Goal: Task Accomplishment & Management: Complete application form

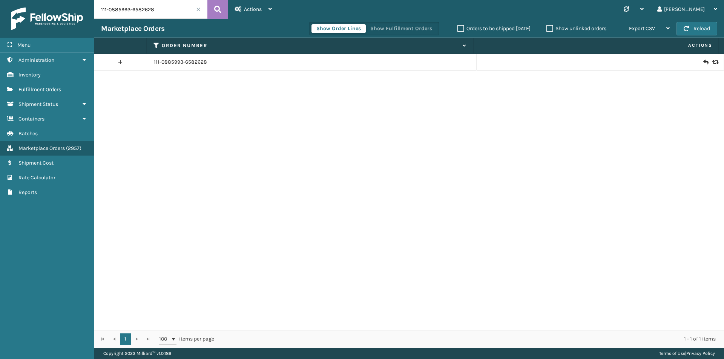
click at [173, 6] on input "111-0885993-6582628" at bounding box center [150, 9] width 113 height 19
paste input "MIL-HK612-6-Q-B"
type input "MIL-HK612-6-Q-B"
drag, startPoint x: 212, startPoint y: 10, endPoint x: 276, endPoint y: 20, distance: 64.9
click at [195, 42] on div "MIL-HK612-6-Q-B Actions New Import Orders Settings Remove All Filters Link Orde…" at bounding box center [408, 174] width 629 height 348
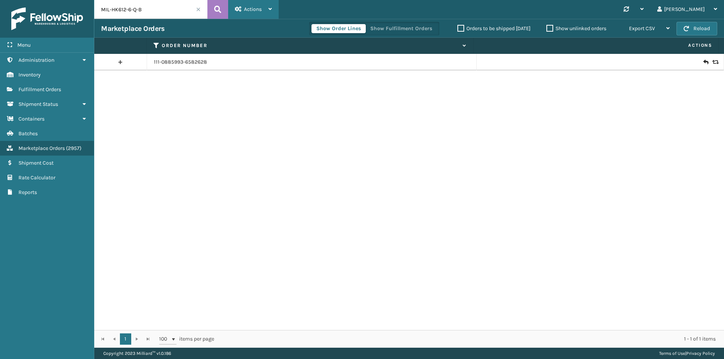
click at [263, 5] on div "Actions" at bounding box center [253, 9] width 37 height 19
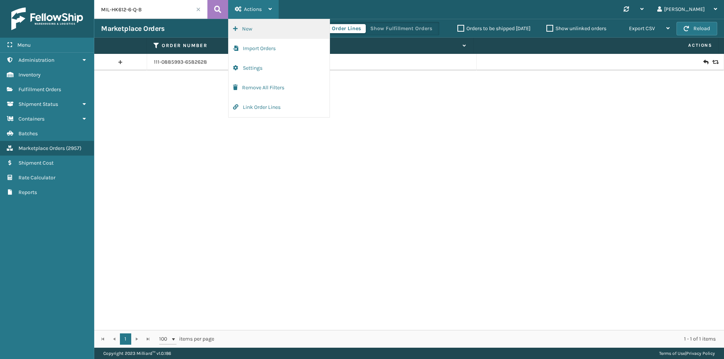
click at [281, 34] on button "New" at bounding box center [278, 29] width 101 height 20
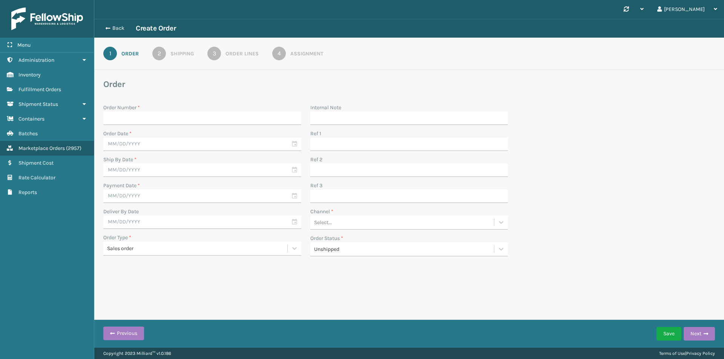
click at [227, 53] on div "Order Lines" at bounding box center [241, 54] width 33 height 8
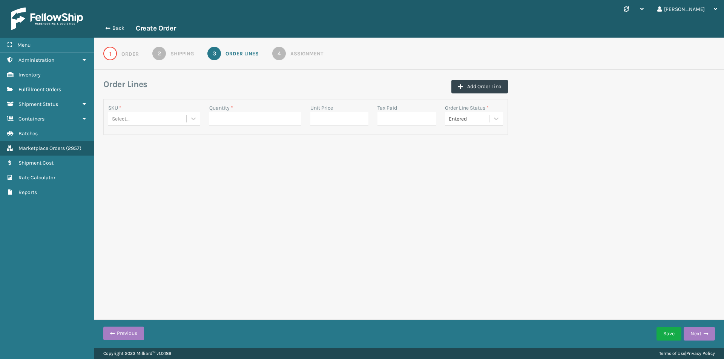
click at [170, 115] on div "Select..." at bounding box center [147, 119] width 78 height 12
paste input "MIL-HK612-6-Q-B"
type input "MIL-HK612-6-Q-B"
click at [165, 141] on div "MIL-HK612-6-Q-B" at bounding box center [154, 138] width 92 height 14
drag, startPoint x: 248, startPoint y: 126, endPoint x: 247, endPoint y: 121, distance: 4.7
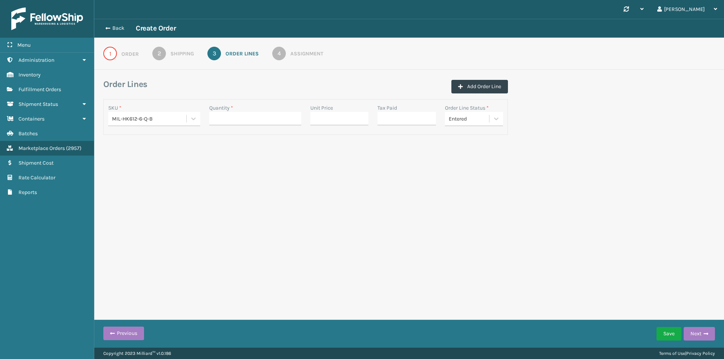
click at [248, 125] on div "Quantity *" at bounding box center [255, 117] width 101 height 26
click at [247, 121] on input "Quantity *" at bounding box center [255, 119] width 92 height 14
type input "1"
click at [326, 117] on input "Unit Price" at bounding box center [339, 119] width 58 height 14
paste input "39.99"
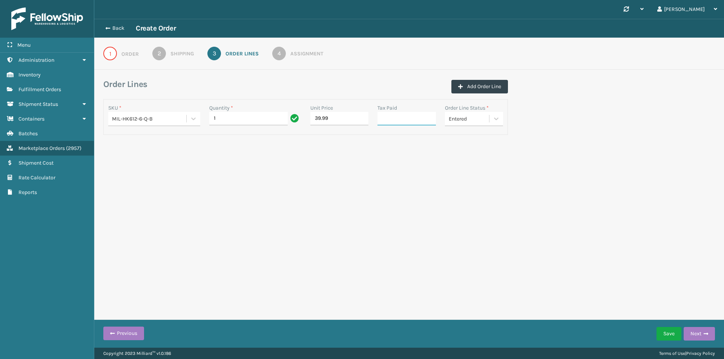
type input "39.99"
click at [409, 119] on input "Tax Paid" at bounding box center [406, 119] width 58 height 14
click at [126, 55] on div "Order" at bounding box center [129, 54] width 17 height 8
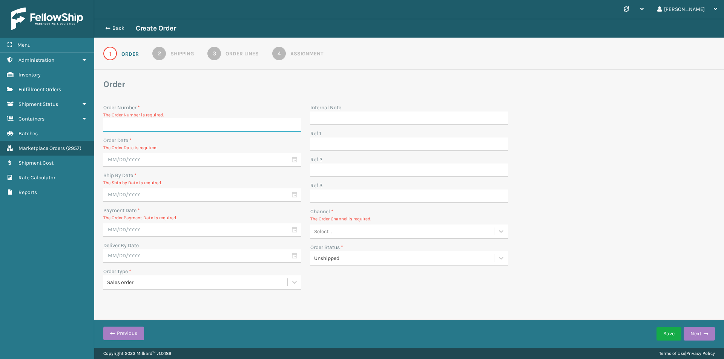
paste input "111-4780923-1603412"
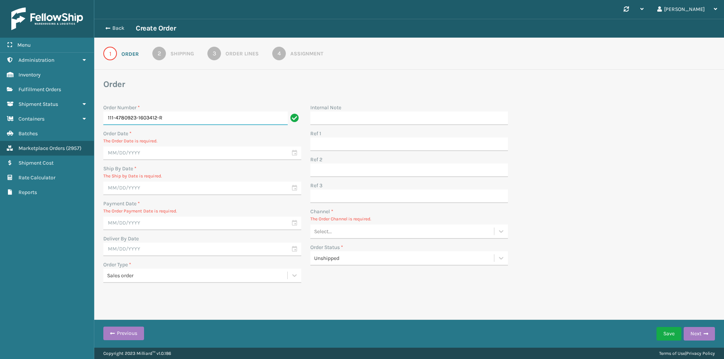
type input "111-4780923-1603412-R"
click at [145, 151] on input "text" at bounding box center [202, 154] width 198 height 14
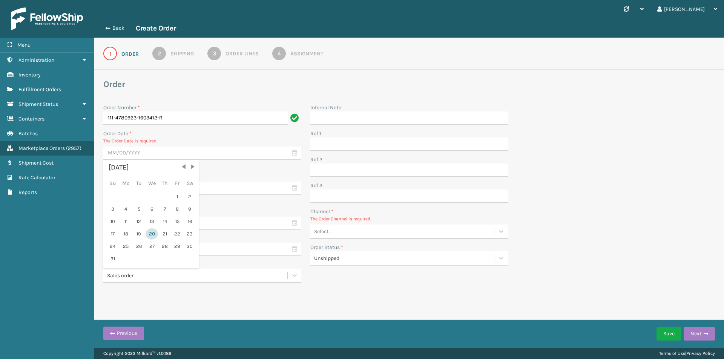
click at [149, 236] on div "20" at bounding box center [151, 233] width 12 height 11
type input "08/20/2025"
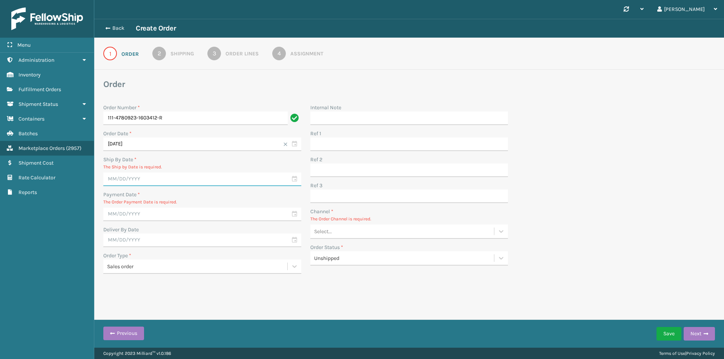
click at [155, 179] on input "text" at bounding box center [202, 180] width 198 height 14
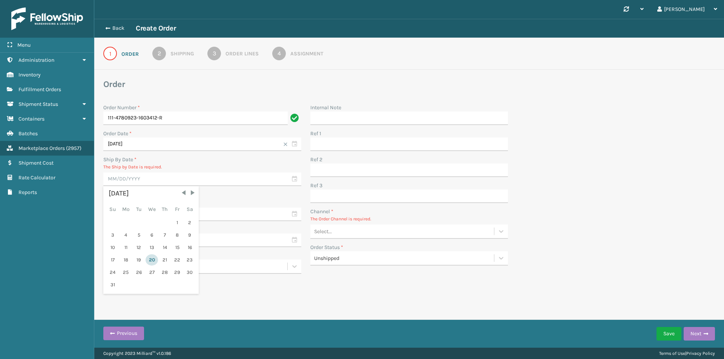
click at [154, 262] on div "20" at bounding box center [151, 259] width 12 height 11
type input "08/20/2025"
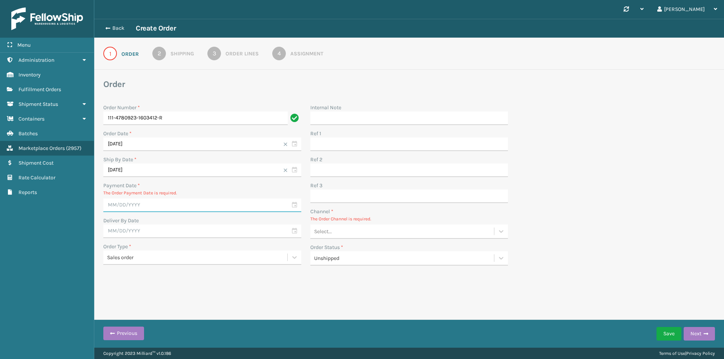
click at [148, 203] on input "text" at bounding box center [202, 206] width 198 height 14
click at [150, 286] on div "20" at bounding box center [151, 285] width 12 height 11
type input "08/20/2025"
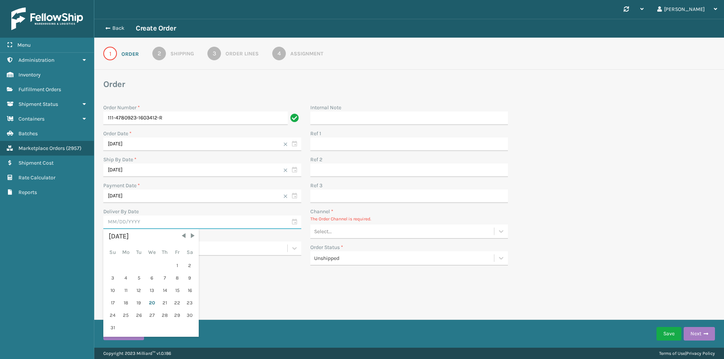
click at [156, 223] on input "text" at bounding box center [202, 223] width 198 height 14
drag, startPoint x: 151, startPoint y: 307, endPoint x: 155, endPoint y: 279, distance: 28.9
click at [151, 306] on div "20" at bounding box center [151, 302] width 12 height 11
type input "08/20/2025"
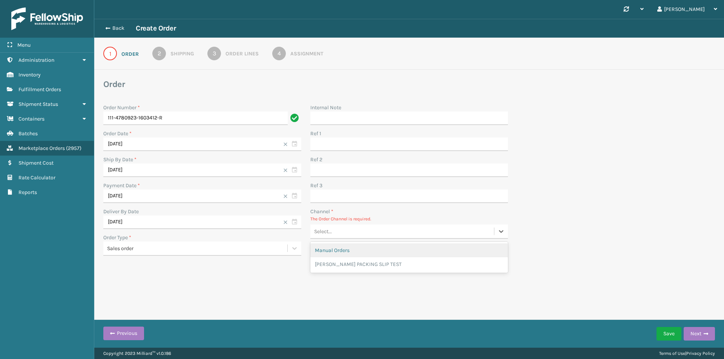
click at [356, 237] on div "Select..." at bounding box center [402, 231] width 184 height 12
click at [356, 252] on div "Manual Orders" at bounding box center [409, 250] width 198 height 14
click at [164, 57] on div "2" at bounding box center [159, 54] width 14 height 14
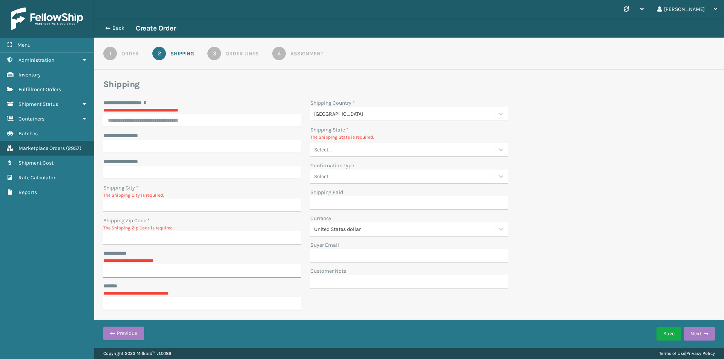
click at [149, 272] on input "**********" at bounding box center [202, 271] width 198 height 14
paste input "*******"
drag, startPoint x: 111, startPoint y: 263, endPoint x: 107, endPoint y: 264, distance: 4.1
click at [107, 264] on input "*******" at bounding box center [195, 264] width 184 height 14
type input "*******"
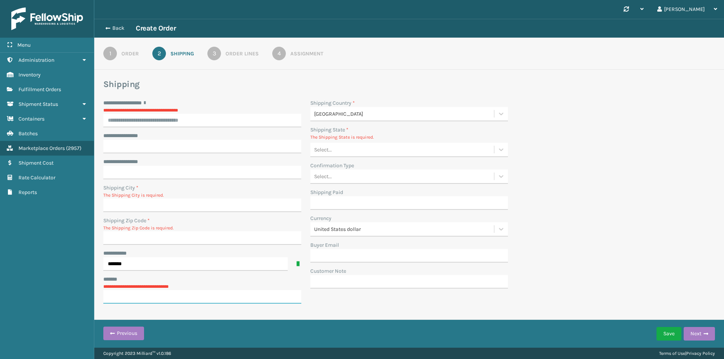
click at [152, 291] on input "***** *" at bounding box center [202, 297] width 198 height 14
type input "**********"
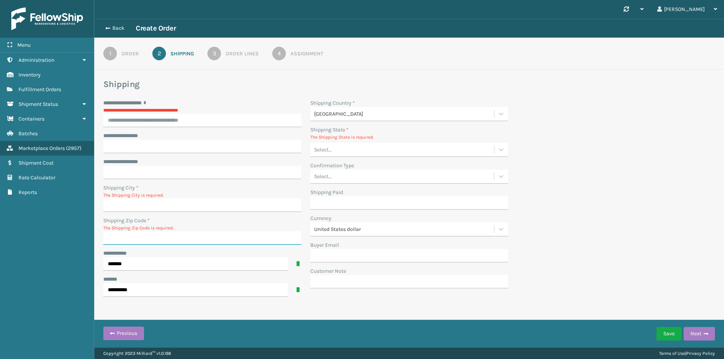
click at [138, 239] on input "Shipping Zip Code *" at bounding box center [202, 238] width 198 height 14
click at [178, 118] on input "**********" at bounding box center [202, 121] width 198 height 14
paste input "**********"
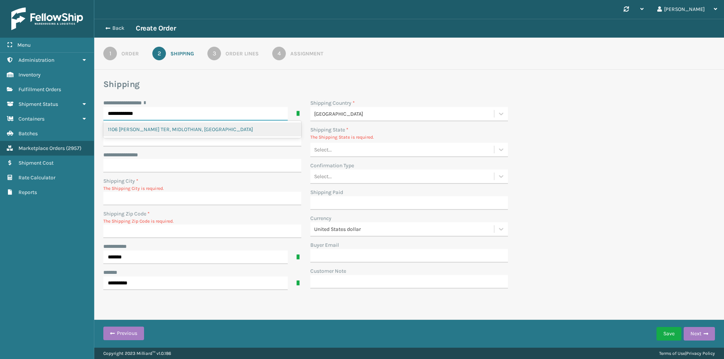
click at [185, 129] on div "1106 AGEE TER, MIDLOTHIAN, VA" at bounding box center [202, 129] width 198 height 14
type input "**********"
type input "MIDLOTHIAN"
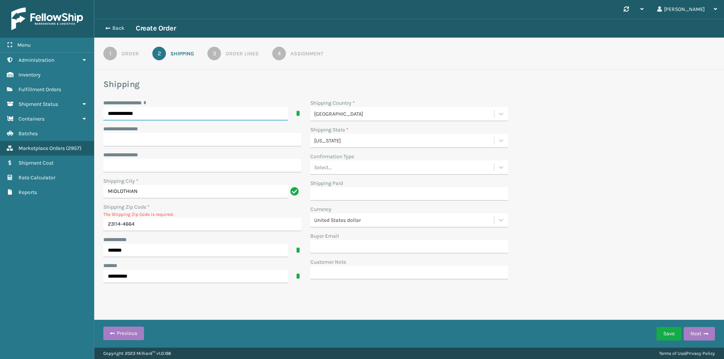
type input "23114-4664"
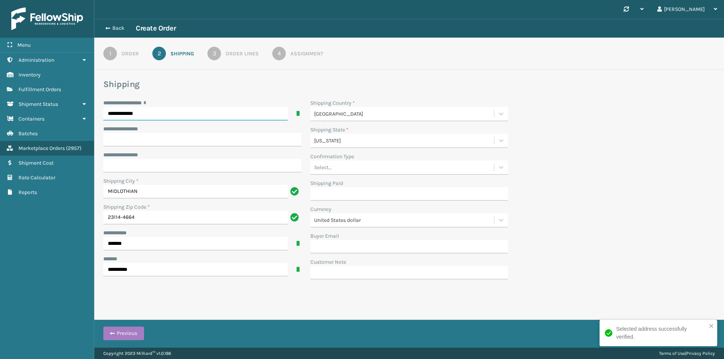
type input "**********"
click at [227, 55] on div "Order Lines" at bounding box center [241, 54] width 33 height 8
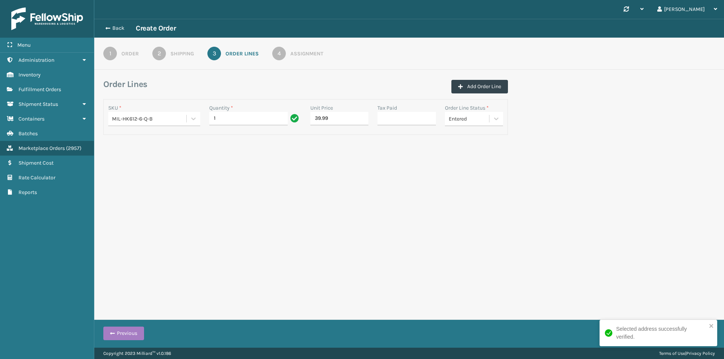
click at [287, 54] on link "4 Assignment" at bounding box center [298, 54] width 78 height 14
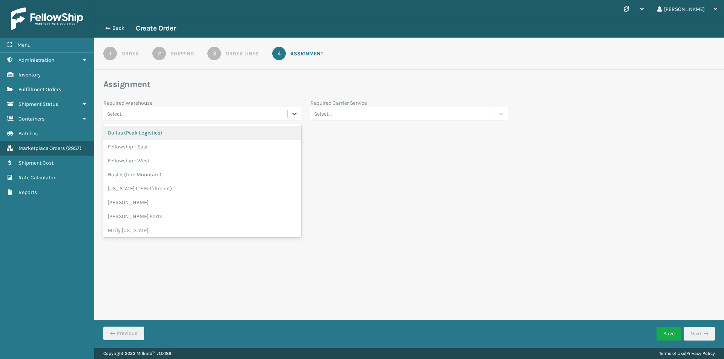
click at [184, 114] on div "Select..." at bounding box center [195, 114] width 184 height 12
click at [184, 113] on div "Select..." at bounding box center [195, 114] width 184 height 12
click at [351, 113] on div "Select..." at bounding box center [402, 114] width 184 height 12
click at [239, 146] on div "Select..." at bounding box center [195, 141] width 184 height 12
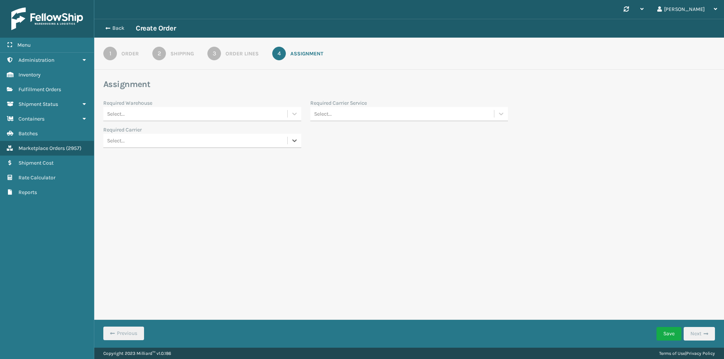
click at [239, 143] on div "Select..." at bounding box center [195, 141] width 184 height 12
click at [445, 206] on div "Synchronise all channels Miguel Log Out Back Create Order 1 Order 2 Shipping 3 …" at bounding box center [408, 174] width 629 height 348
click at [237, 60] on link "3 Order Lines" at bounding box center [233, 54] width 78 height 14
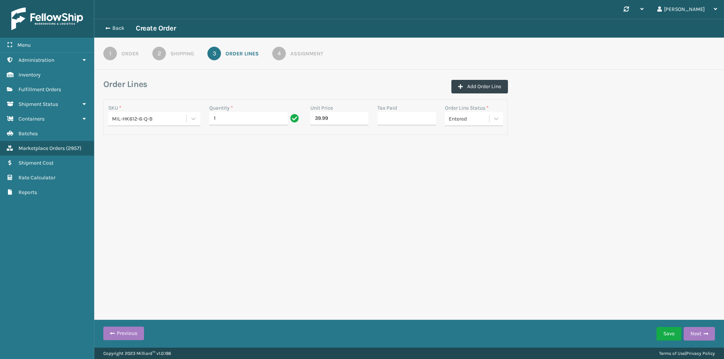
click at [178, 54] on div "Shipping" at bounding box center [181, 54] width 23 height 8
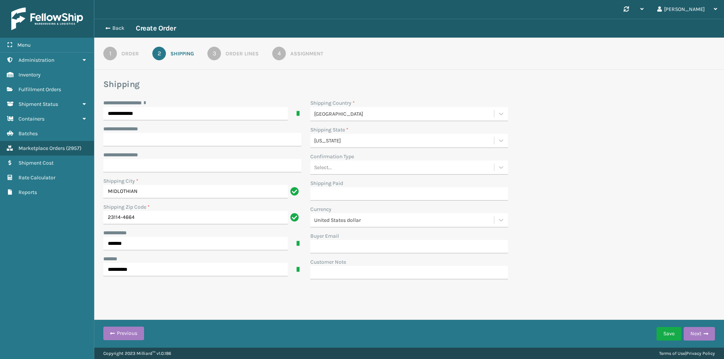
click at [130, 51] on div "Order" at bounding box center [129, 54] width 17 height 8
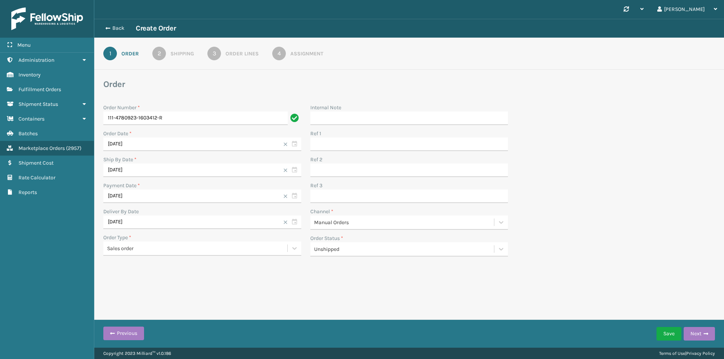
click at [184, 51] on div "Shipping" at bounding box center [181, 54] width 23 height 8
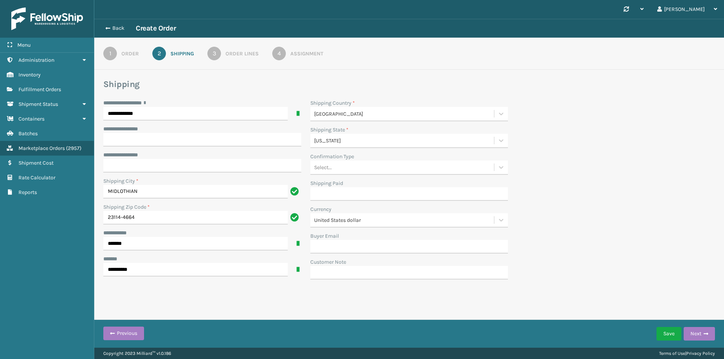
click at [241, 53] on div "Order Lines" at bounding box center [241, 54] width 33 height 8
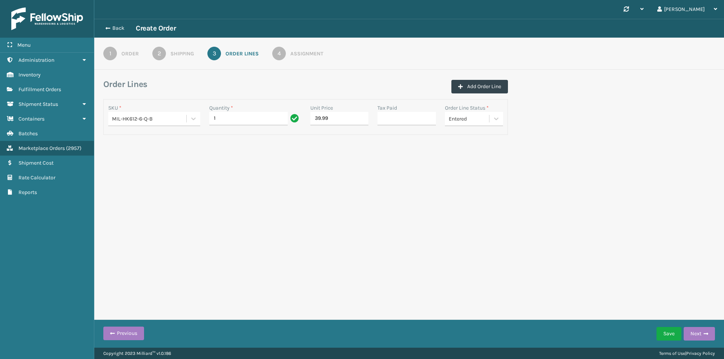
click at [287, 54] on link "4 Assignment" at bounding box center [298, 54] width 78 height 14
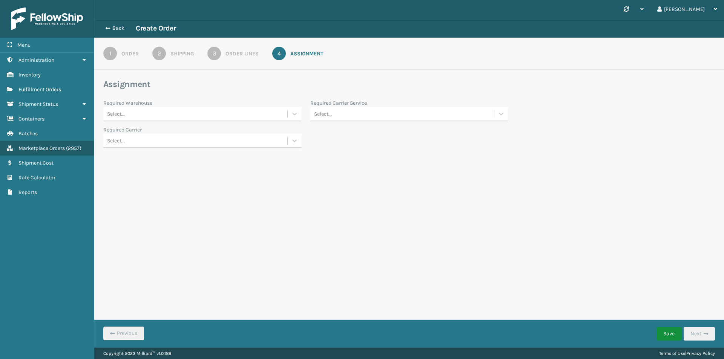
click at [668, 332] on button "Save" at bounding box center [668, 334] width 25 height 14
